Goal: Information Seeking & Learning: Learn about a topic

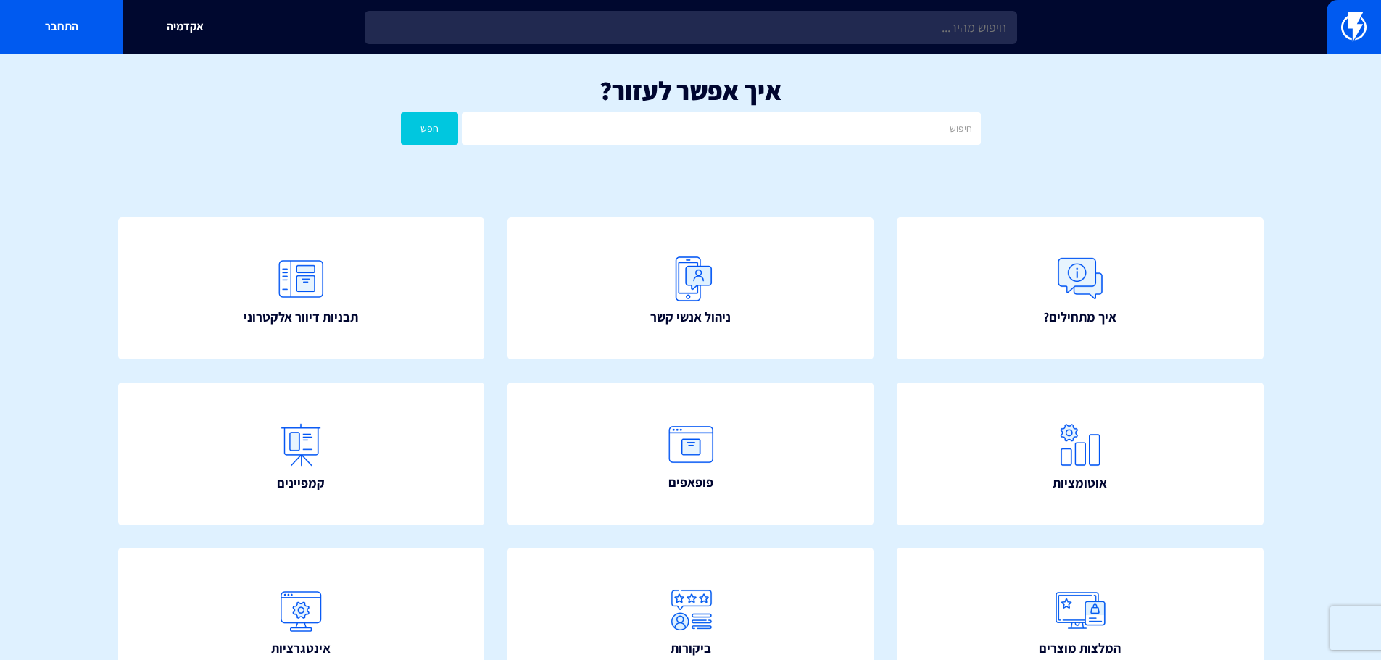
drag, startPoint x: 1318, startPoint y: 379, endPoint x: 1318, endPoint y: 362, distance: 16.7
click at [1318, 374] on section "איך אפשר לעזור? חפש איך מתחילים? ניהול אנשי קשר תבניות דיוור אלקטרוני" at bounding box center [690, 488] width 1381 height 868
drag, startPoint x: 1318, startPoint y: 362, endPoint x: 1318, endPoint y: 341, distance: 21.0
click at [1318, 357] on section "איך אפשר לעזור? חפש איך מתחילים? ניהול אנשי קשר תבניות דיוור אלקטרוני" at bounding box center [690, 488] width 1381 height 868
click at [1318, 341] on section "איך אפשר לעזור? חפש איך מתחילים? ניהול אנשי קשר תבניות דיוור אלקטרוני" at bounding box center [690, 488] width 1381 height 868
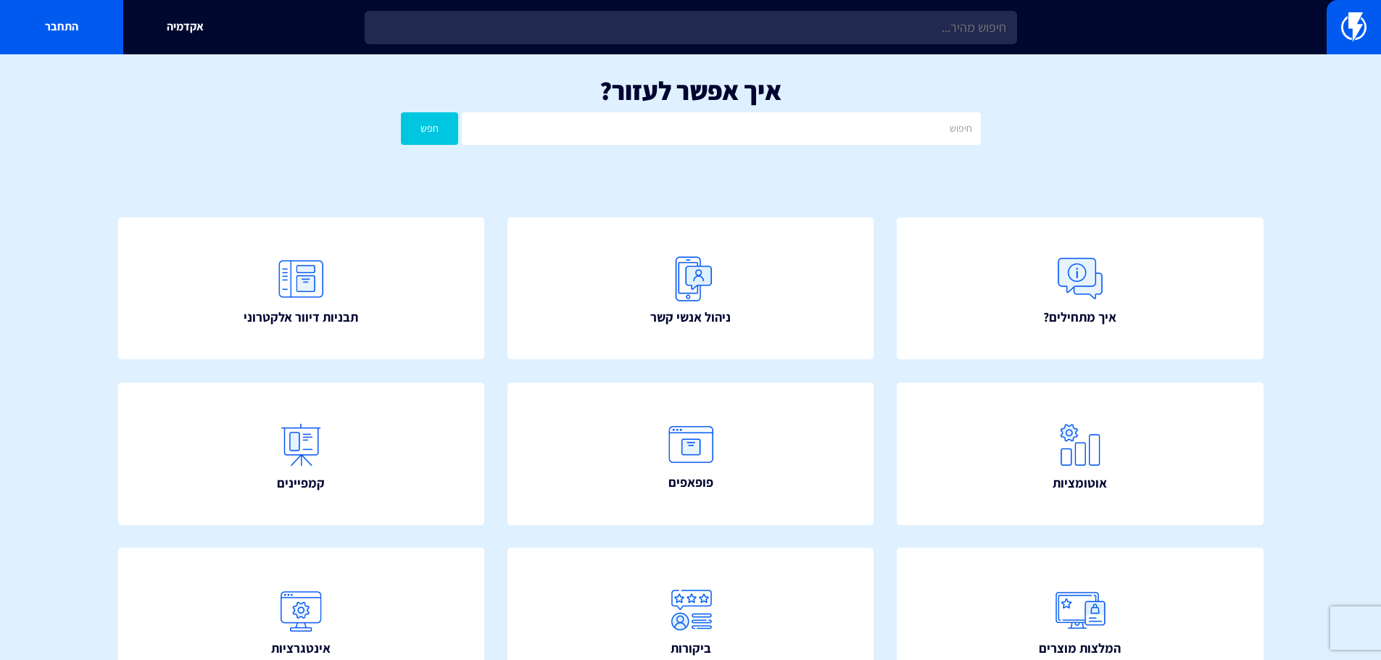
click at [1314, 313] on section "איך אפשר לעזור? חפש איך מתחילים? ניהול אנשי קשר תבניות דיוור אלקטרוני" at bounding box center [690, 488] width 1381 height 868
click at [1370, 31] on link at bounding box center [1353, 27] width 54 height 54
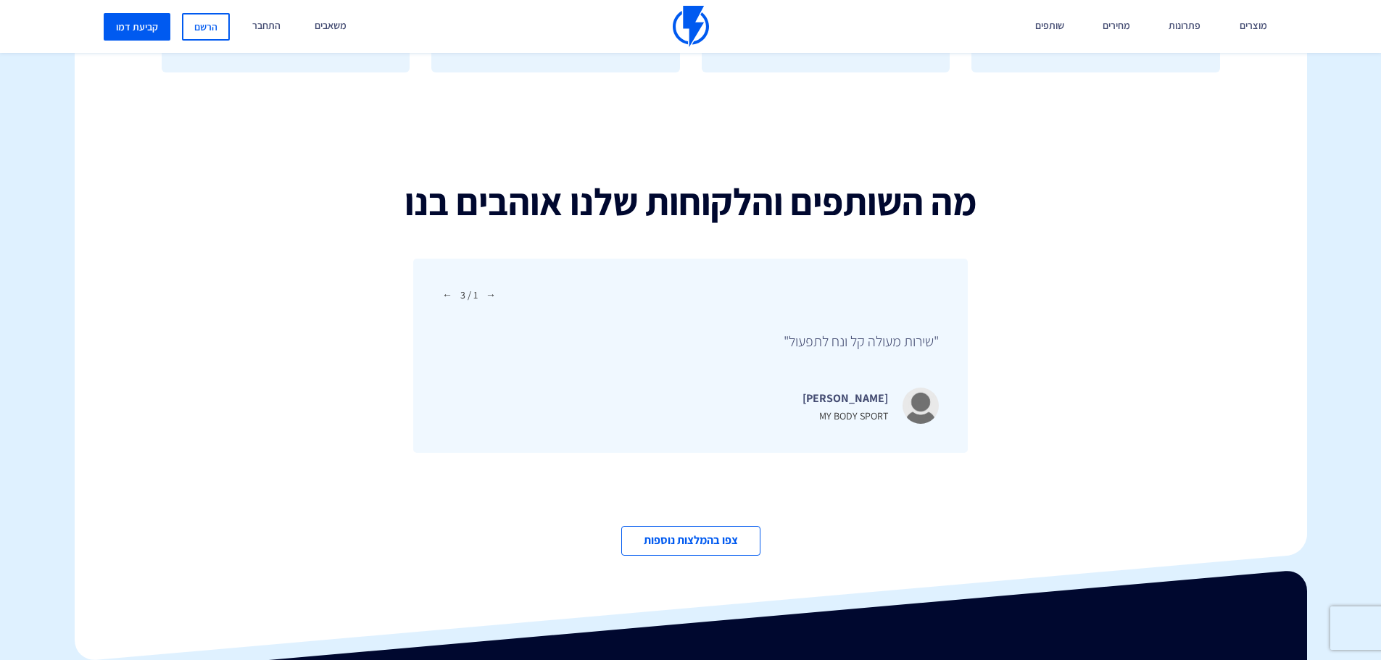
scroll to position [4996, 0]
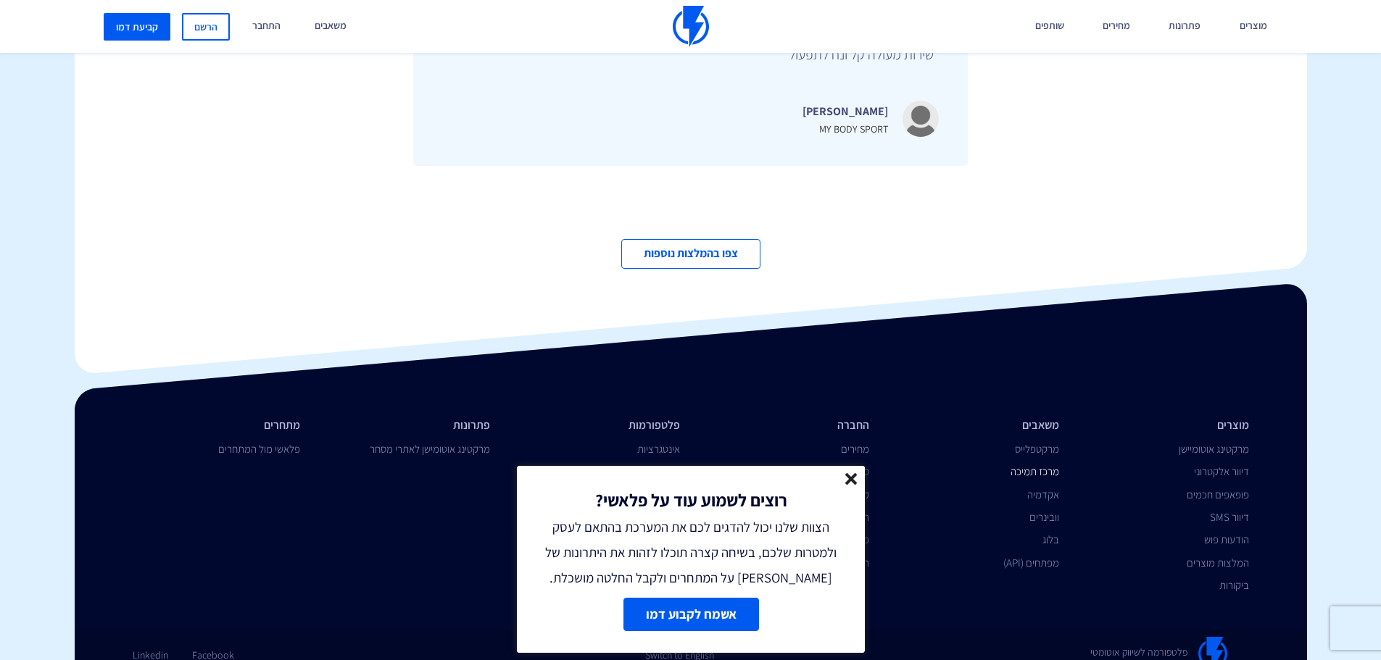
click at [1042, 465] on link "מרכז תמיכה" at bounding box center [1034, 472] width 49 height 14
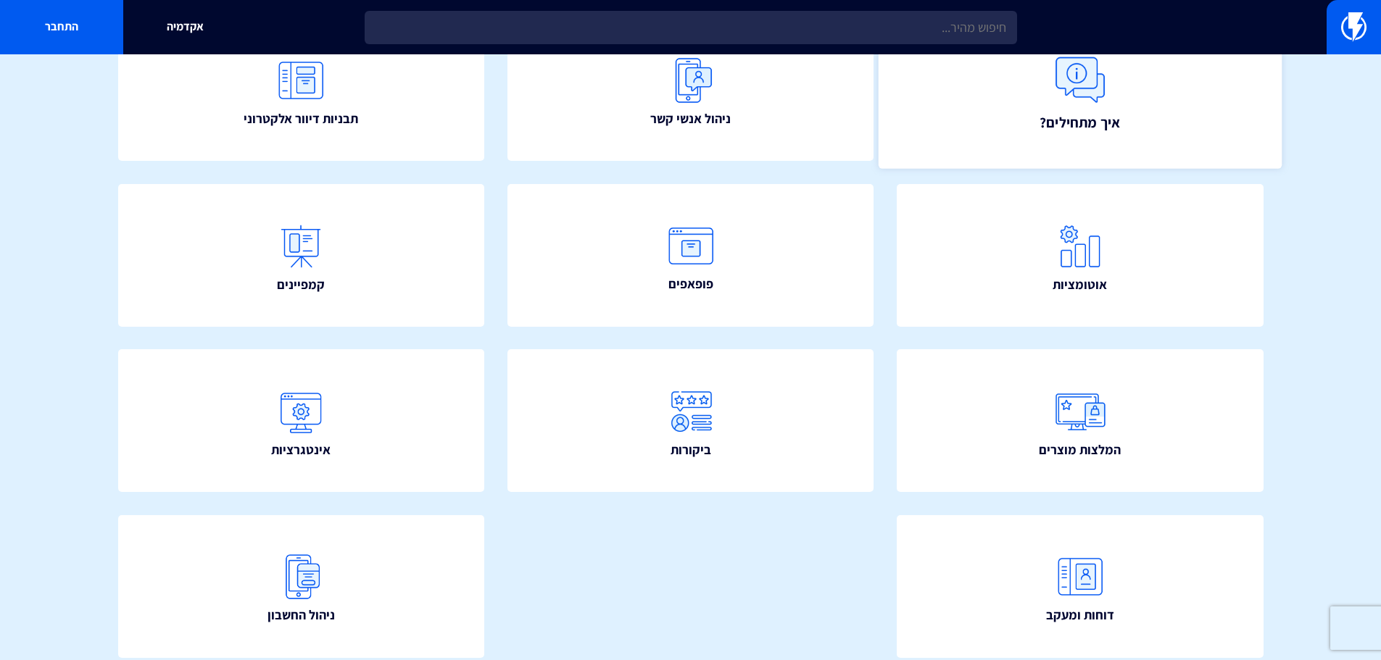
scroll to position [262, 0]
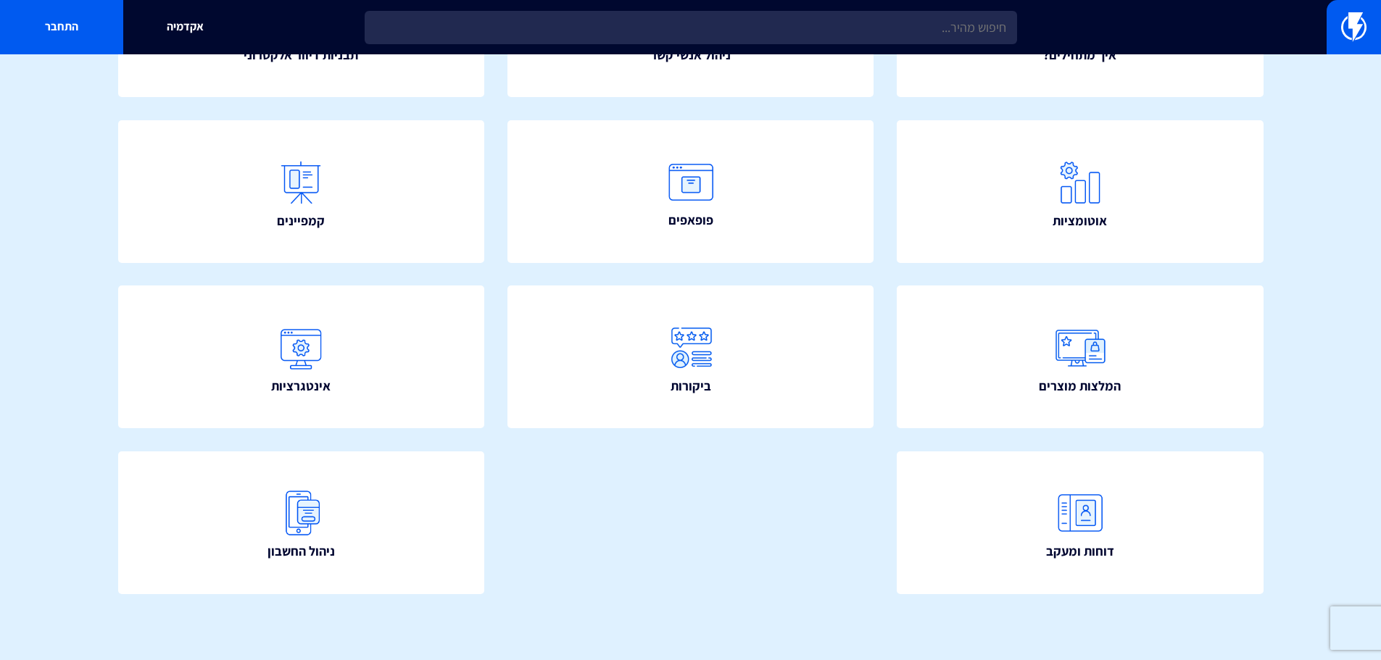
click at [692, 517] on div "איך מתחילים? ניהול אנשי קשר תבניות דיוור אלקטרוני" at bounding box center [691, 286] width 1232 height 749
click at [715, 518] on div "איך מתחילים? ניהול אנשי קשר תבניות דיוור אלקטרוני" at bounding box center [691, 286] width 1232 height 749
drag, startPoint x: 730, startPoint y: 515, endPoint x: 749, endPoint y: 510, distance: 20.4
click at [731, 515] on div "איך מתחילים? ניהול אנשי קשר תבניות דיוור אלקטרוני" at bounding box center [691, 286] width 1232 height 749
click at [749, 510] on div "איך מתחילים? ניהול אנשי קשר תבניות דיוור אלקטרוני" at bounding box center [691, 286] width 1232 height 749
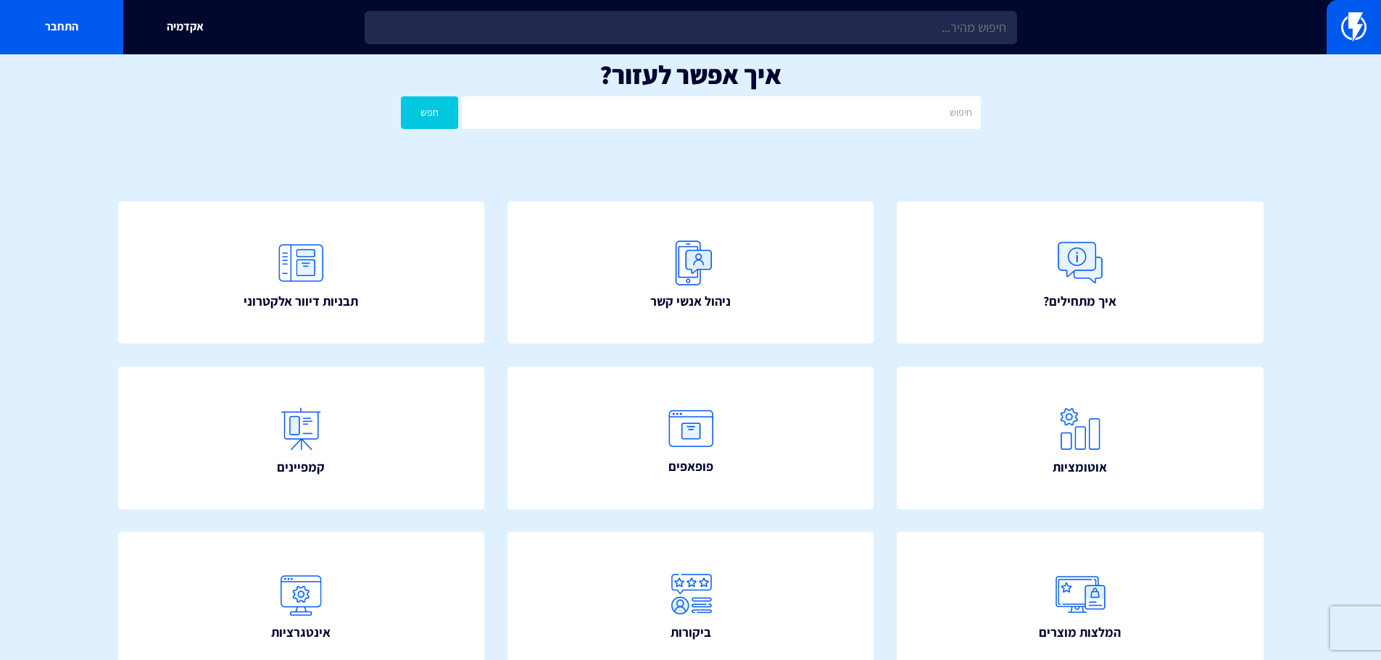
scroll to position [0, 0]
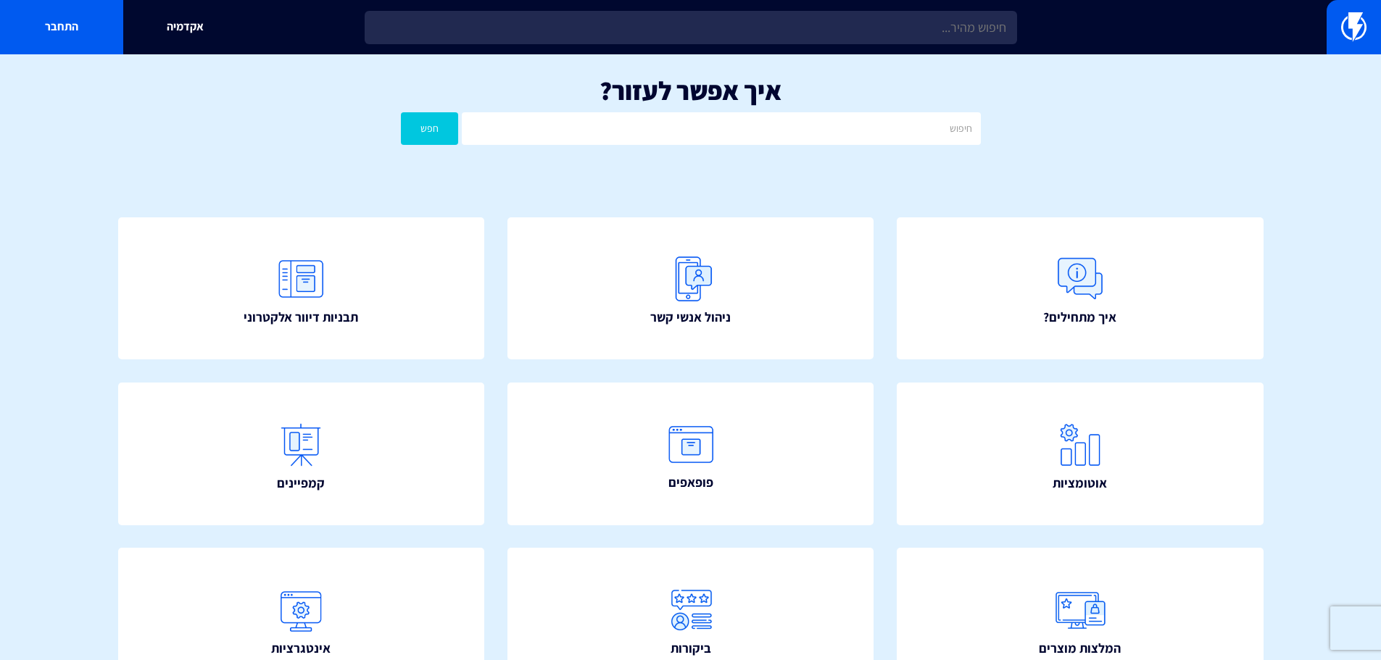
drag, startPoint x: 1330, startPoint y: 436, endPoint x: 1329, endPoint y: 416, distance: 20.3
click at [1330, 427] on section "איך אפשר לעזור? חפש איך מתחילים? ניהול אנשי קשר תבניות דיוור אלקטרוני" at bounding box center [690, 488] width 1381 height 868
drag, startPoint x: 1329, startPoint y: 416, endPoint x: 1327, endPoint y: 381, distance: 34.8
click at [1329, 403] on section "איך אפשר לעזור? חפש איך מתחילים? ניהול אנשי קשר תבניות דיוור אלקטרוני" at bounding box center [690, 488] width 1381 height 868
click at [1327, 384] on section "איך אפשר לעזור? חפש איך מתחילים? ניהול אנשי קשר תבניות דיוור אלקטרוני" at bounding box center [690, 488] width 1381 height 868
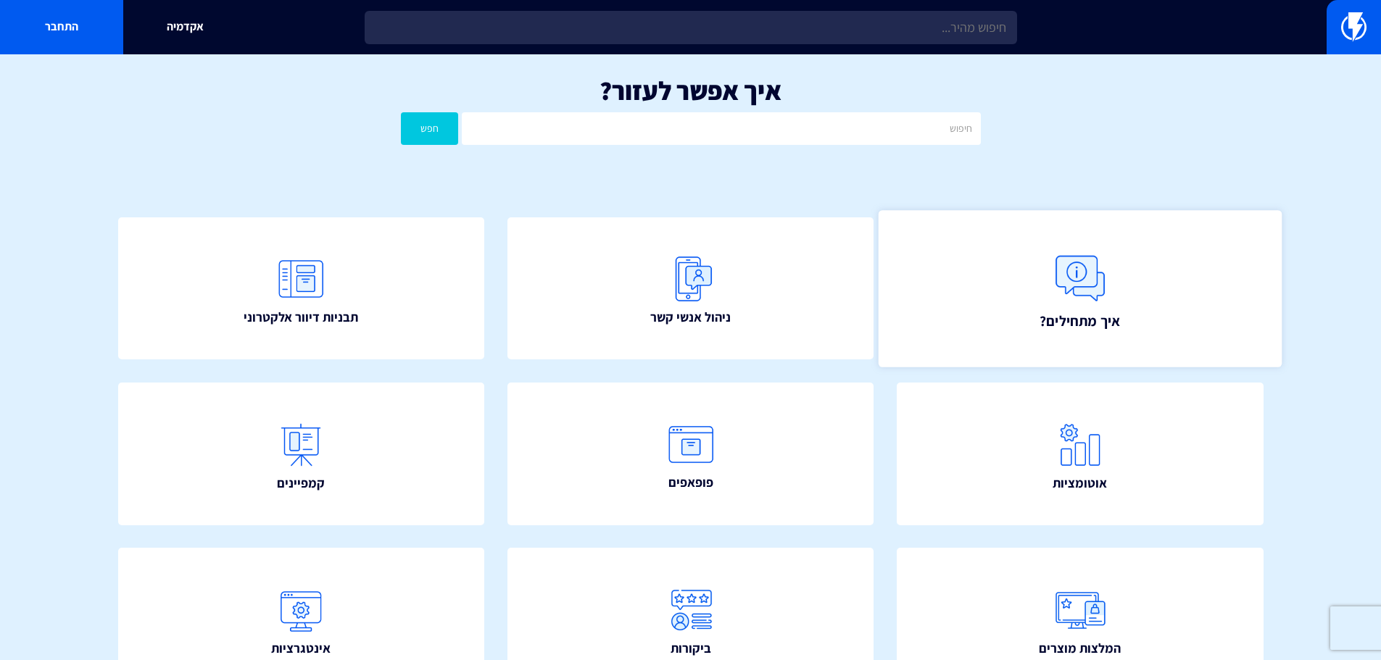
drag, startPoint x: 1327, startPoint y: 368, endPoint x: 1246, endPoint y: 291, distance: 111.8
click at [1326, 367] on section "איך אפשר לעזור? חפש איך מתחילים? ניהול אנשי קשר תבניות דיוור אלקטרוני" at bounding box center [690, 488] width 1381 height 868
click at [1083, 287] on img at bounding box center [1080, 278] width 64 height 64
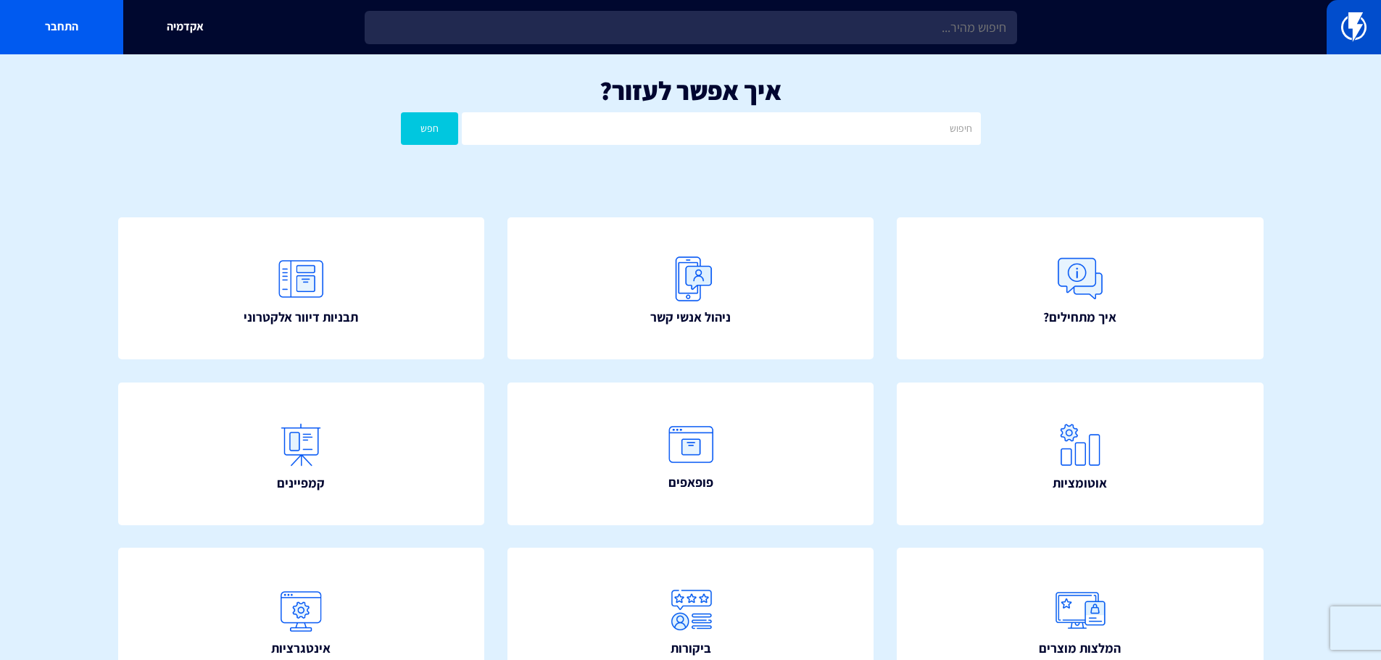
click at [1350, 25] on img at bounding box center [1353, 26] width 25 height 29
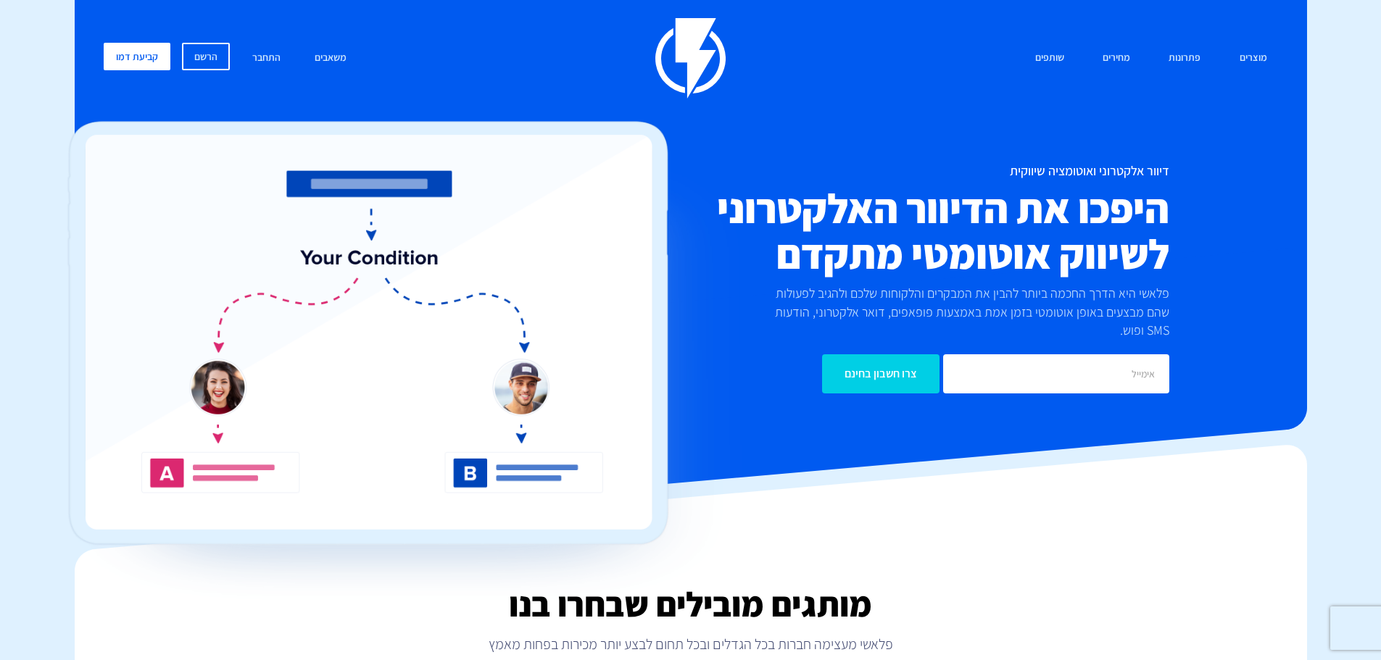
drag, startPoint x: 1368, startPoint y: 354, endPoint x: 1360, endPoint y: 342, distance: 14.7
drag, startPoint x: 1355, startPoint y: 333, endPoint x: 1342, endPoint y: 310, distance: 25.6
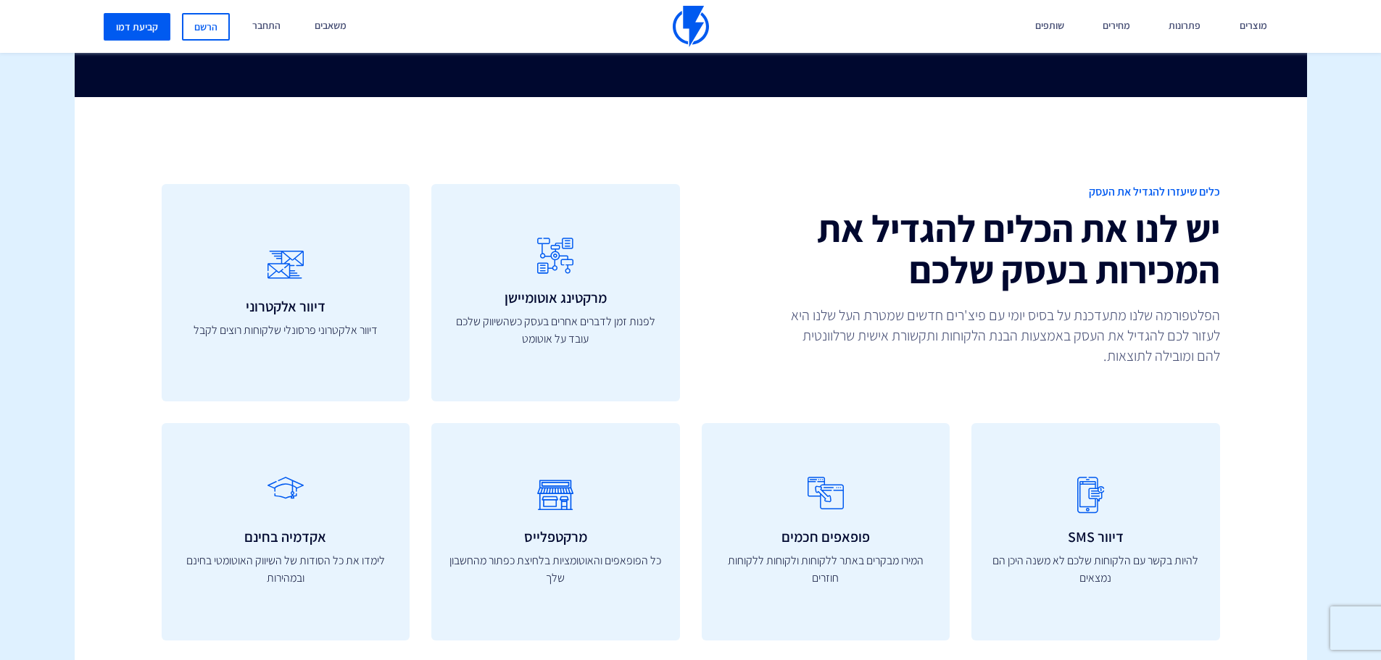
scroll to position [4204, 0]
